Goal: Information Seeking & Learning: Learn about a topic

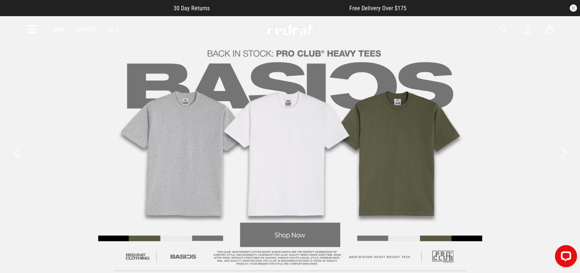
click at [27, 29] on icon at bounding box center [31, 30] width 9 height 12
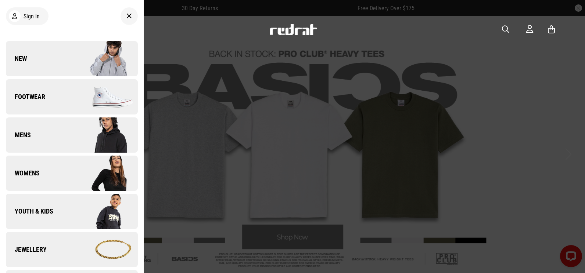
click at [86, 137] on img at bounding box center [105, 135] width 66 height 37
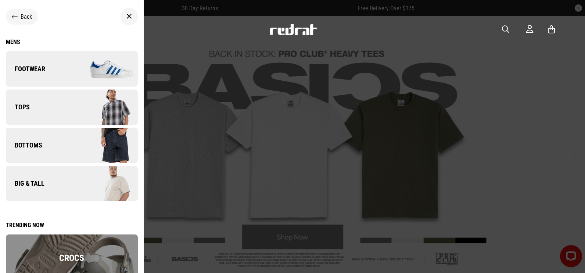
click at [51, 105] on link "Tops" at bounding box center [72, 107] width 132 height 35
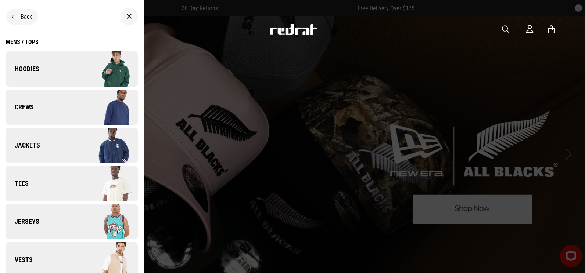
scroll to position [51, 0]
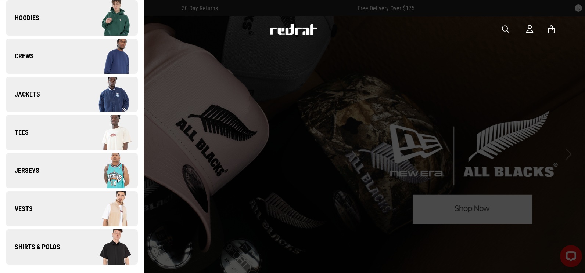
click at [59, 169] on link "Jerseys" at bounding box center [72, 170] width 132 height 35
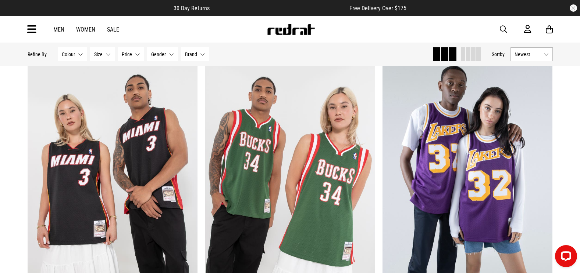
scroll to position [221, 0]
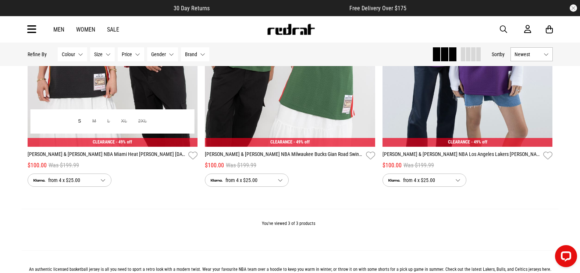
click at [147, 160] on link "Mitchell & Ness NBA Miami Heat Dwyane Wade 2012-2013 Swingman" at bounding box center [107, 156] width 158 height 11
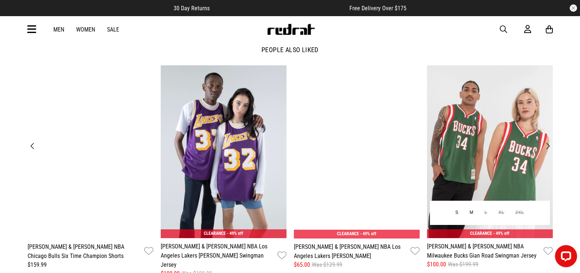
scroll to position [919, 0]
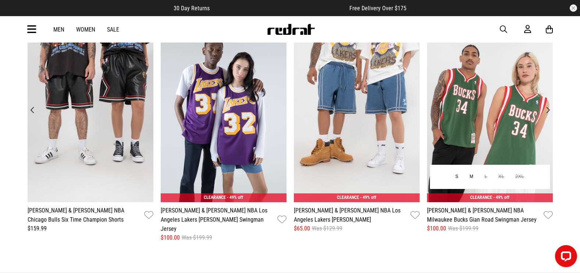
click at [471, 213] on link "[PERSON_NAME] & [PERSON_NAME] NBA Milwaukee Bucks Gian Road Swingman Jersey" at bounding box center [484, 215] width 114 height 18
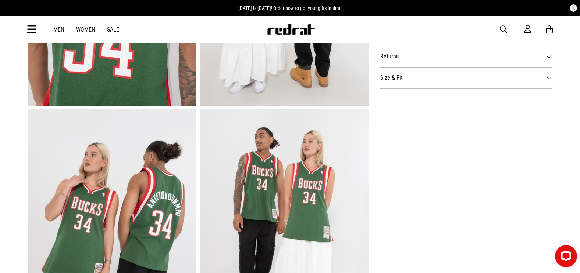
scroll to position [368, 0]
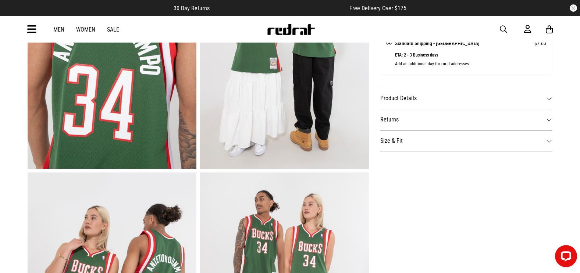
click at [432, 147] on dt "Size & Fit" at bounding box center [466, 140] width 173 height 21
click at [429, 151] on dt "Size & Fit" at bounding box center [466, 140] width 173 height 21
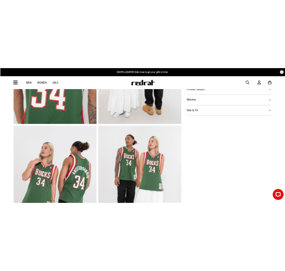
scroll to position [515, 0]
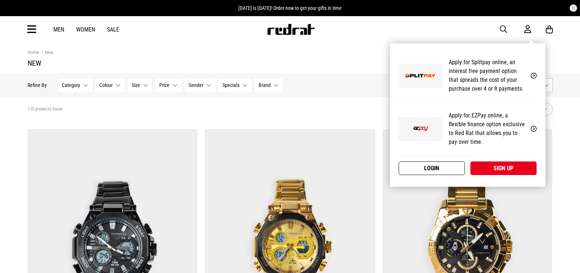
click at [446, 164] on link "Login" at bounding box center [431, 169] width 66 height 14
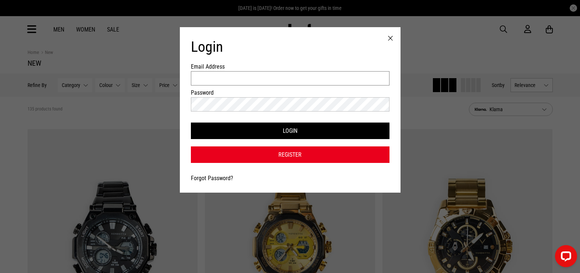
type input "**********"
click at [217, 179] on link "Forgot Password?" at bounding box center [212, 178] width 42 height 7
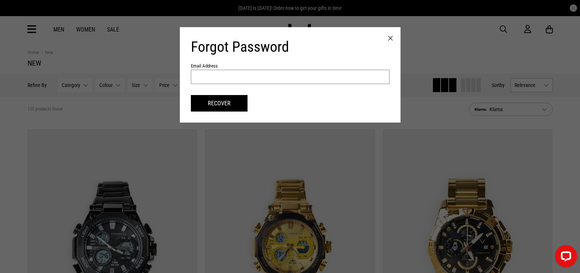
click at [247, 76] on input "text" at bounding box center [290, 77] width 198 height 14
paste input "**********"
drag, startPoint x: 202, startPoint y: 77, endPoint x: 143, endPoint y: 77, distance: 59.5
click at [143, 77] on div "**********" at bounding box center [290, 136] width 580 height 273
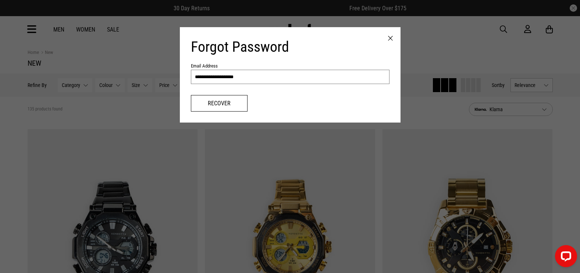
type input "**********"
click at [203, 99] on button "Recover" at bounding box center [219, 103] width 57 height 17
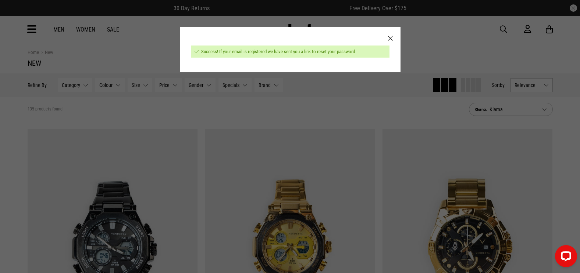
click at [388, 38] on div at bounding box center [390, 38] width 20 height 23
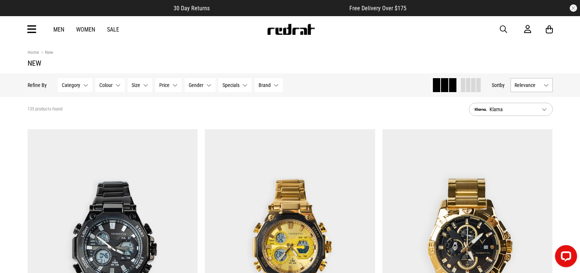
click at [505, 28] on span "button" at bounding box center [503, 29] width 7 height 9
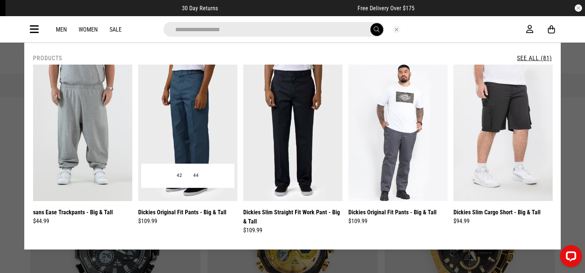
type input "**********"
click at [216, 111] on img at bounding box center [187, 133] width 99 height 137
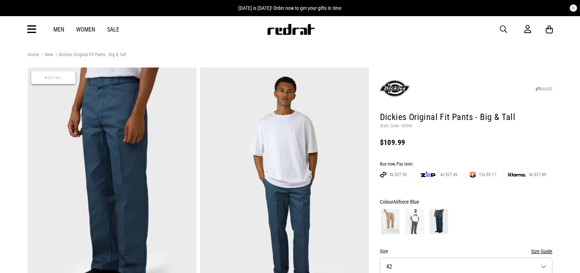
click at [386, 223] on img at bounding box center [390, 222] width 18 height 25
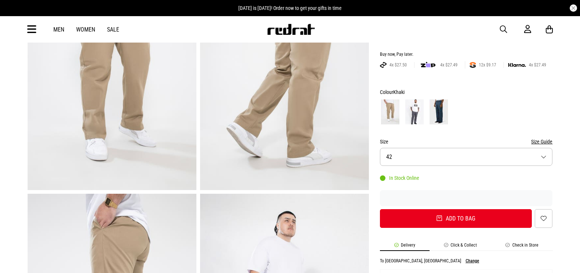
scroll to position [110, 0]
click at [440, 153] on button "Size 42" at bounding box center [466, 157] width 173 height 18
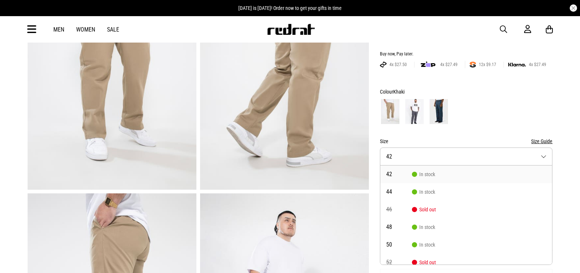
click at [466, 132] on form "Colour Khaki Size Size Guide Size 42 42 In stock 44 In stock 46 Sold out 48 In …" at bounding box center [466, 157] width 173 height 140
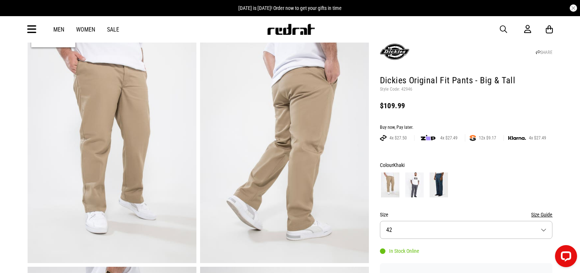
scroll to position [0, 0]
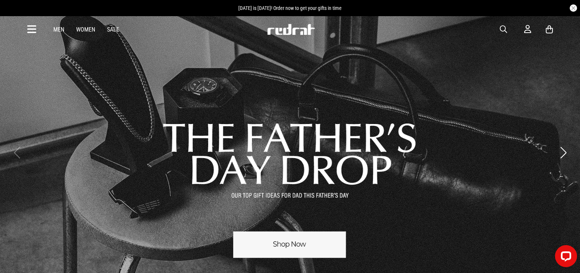
click at [31, 26] on icon at bounding box center [31, 30] width 9 height 12
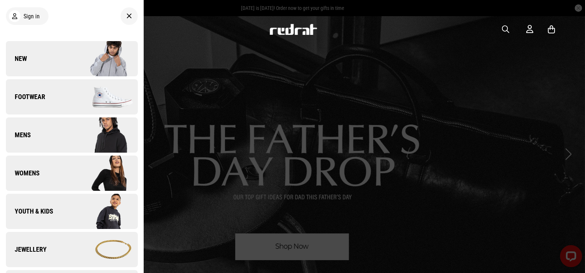
click at [64, 60] on link "New" at bounding box center [72, 58] width 132 height 35
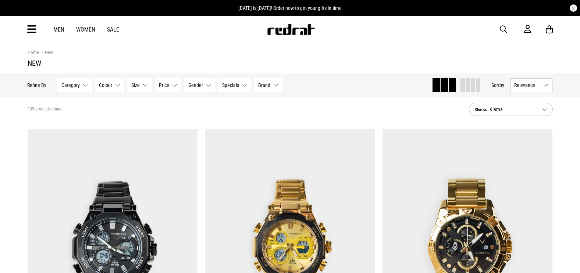
click at [517, 106] on span "Klarna" at bounding box center [505, 109] width 61 height 9
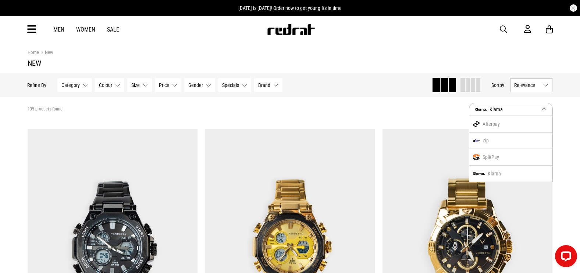
click at [501, 126] on div "Afterpay" at bounding box center [510, 124] width 83 height 17
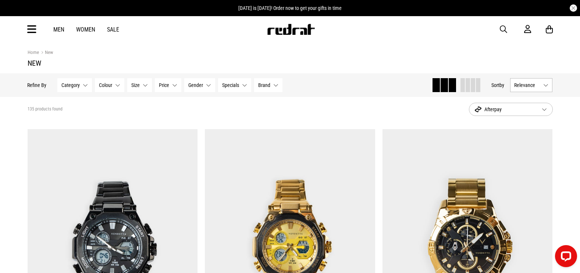
click at [525, 107] on span "Afterpay" at bounding box center [505, 109] width 61 height 9
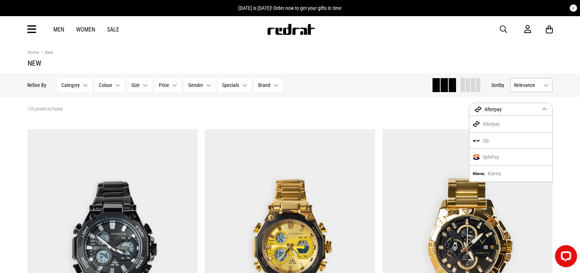
click at [497, 155] on div "SplitPay" at bounding box center [510, 157] width 83 height 17
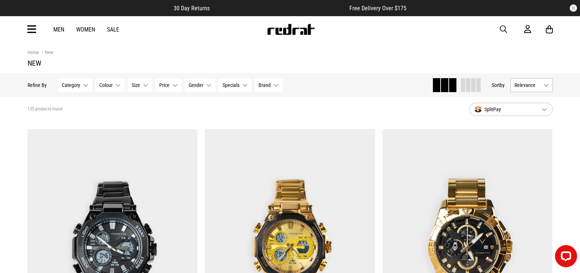
click at [530, 92] on button "Relevance" at bounding box center [531, 85] width 42 height 14
click at [533, 99] on li "Newest" at bounding box center [532, 98] width 42 height 13
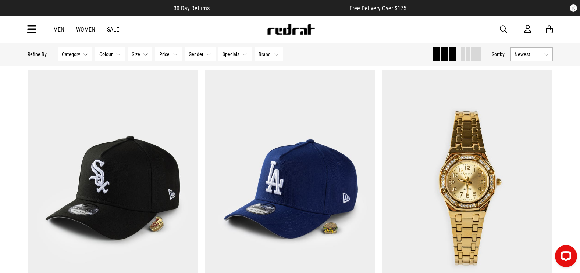
scroll to position [1286, 0]
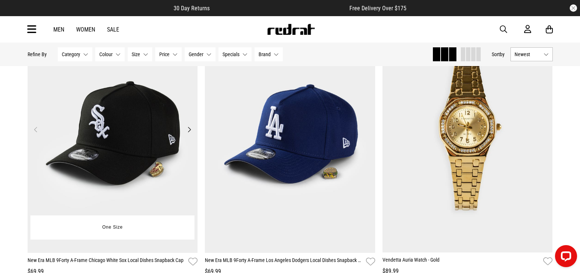
click at [183, 159] on img at bounding box center [113, 134] width 170 height 238
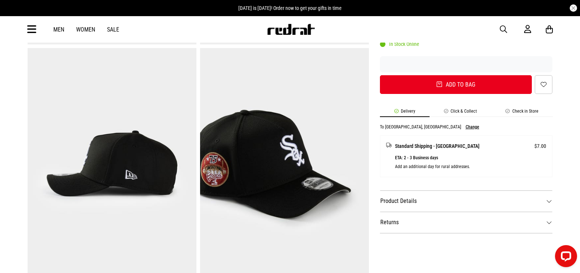
scroll to position [331, 0]
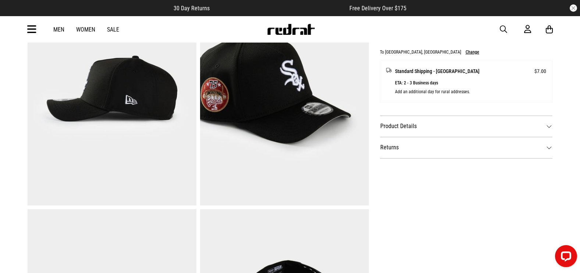
click at [402, 119] on dt "Product Details" at bounding box center [466, 126] width 173 height 21
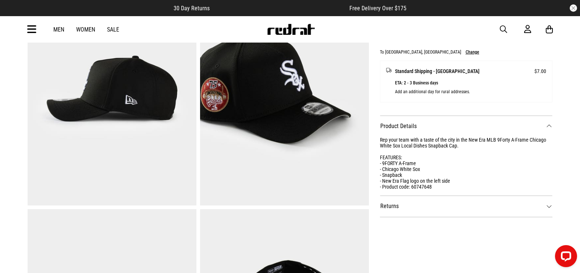
click at [397, 127] on dt "Product Details" at bounding box center [466, 126] width 173 height 21
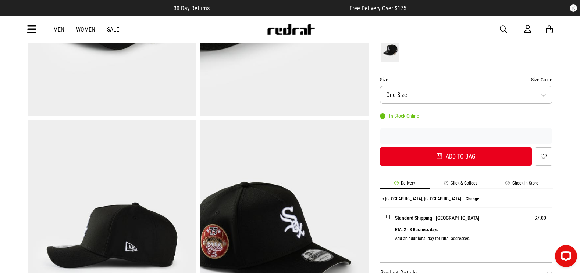
scroll to position [74, 0]
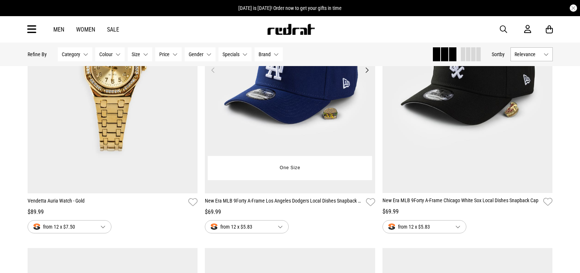
scroll to position [773, 0]
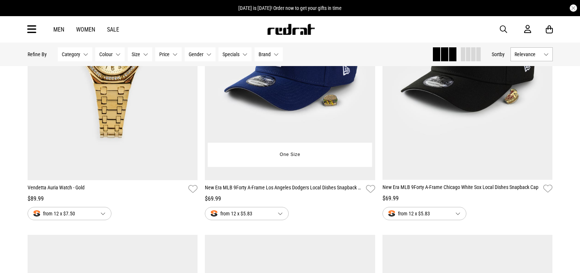
click at [258, 97] on img at bounding box center [290, 61] width 170 height 238
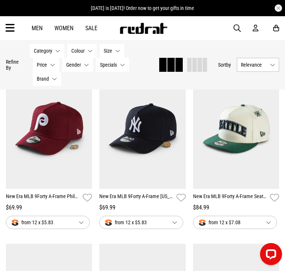
click at [14, 29] on icon at bounding box center [10, 28] width 9 height 12
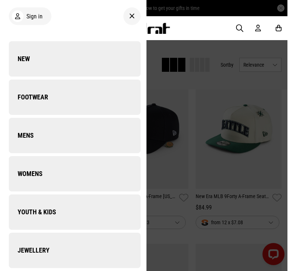
scroll to position [605, 0]
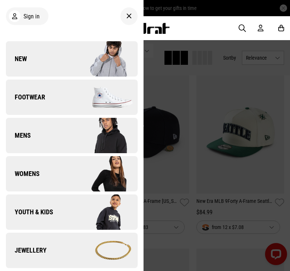
click at [28, 50] on link "New" at bounding box center [72, 58] width 132 height 35
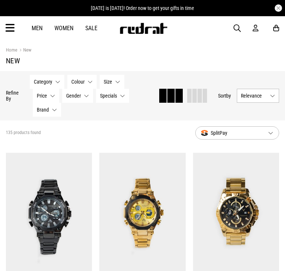
click at [259, 93] on span "Relevance" at bounding box center [254, 96] width 26 height 6
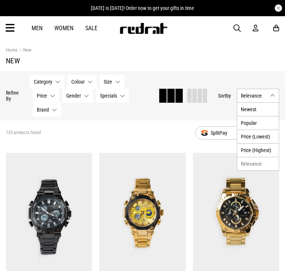
click at [259, 101] on button "Relevance" at bounding box center [258, 96] width 42 height 14
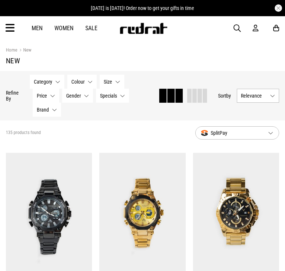
click at [257, 100] on button "Relevance" at bounding box center [258, 96] width 42 height 14
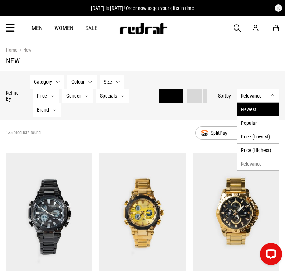
click at [258, 108] on li "Newest" at bounding box center [258, 109] width 42 height 13
